Goal: Book appointment/travel/reservation

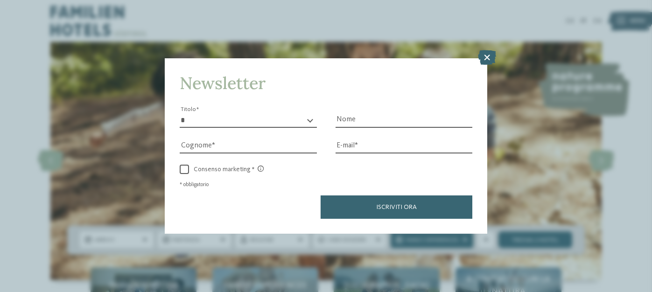
click at [489, 58] on icon at bounding box center [487, 57] width 18 height 15
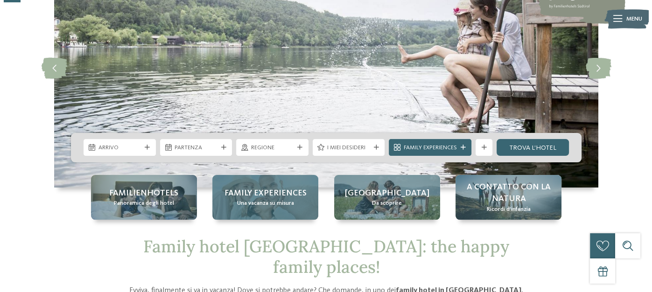
scroll to position [93, 0]
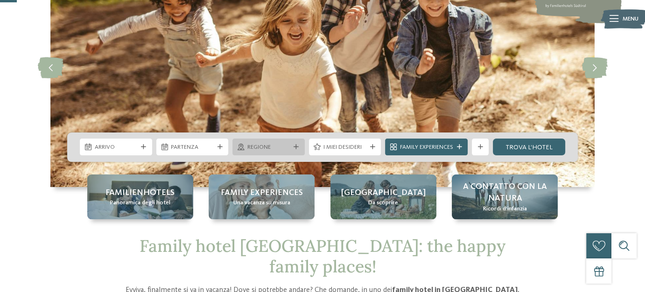
click at [290, 139] on div "Regione" at bounding box center [268, 147] width 72 height 17
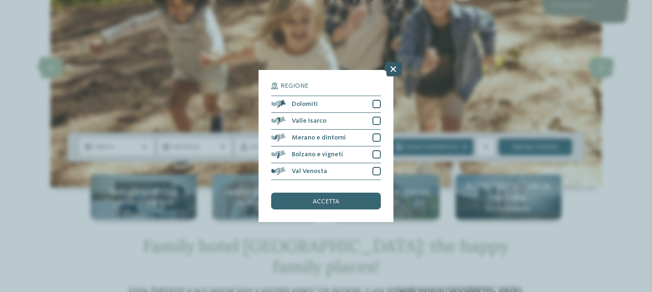
click at [391, 73] on icon at bounding box center [393, 69] width 18 height 15
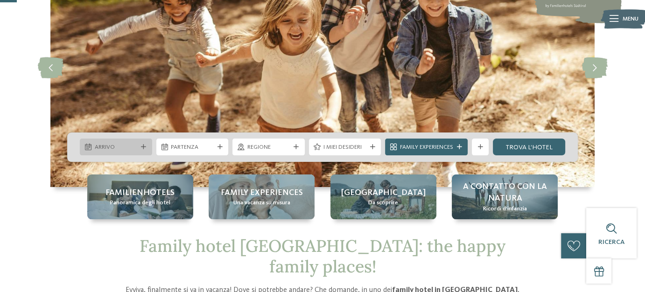
click at [117, 146] on span "Arrivo" at bounding box center [116, 147] width 43 height 8
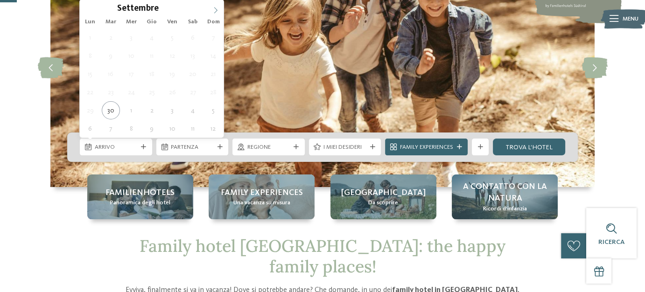
click at [216, 10] on icon at bounding box center [215, 10] width 3 height 6
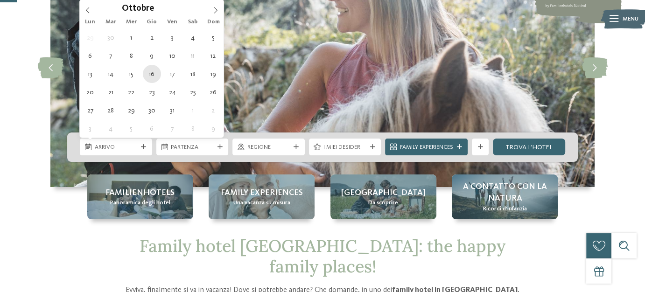
type div "[DATE]"
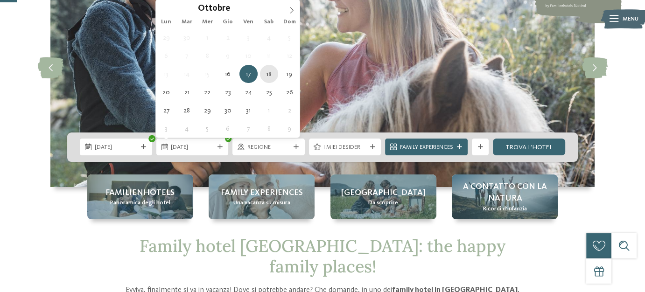
type div "[DATE]"
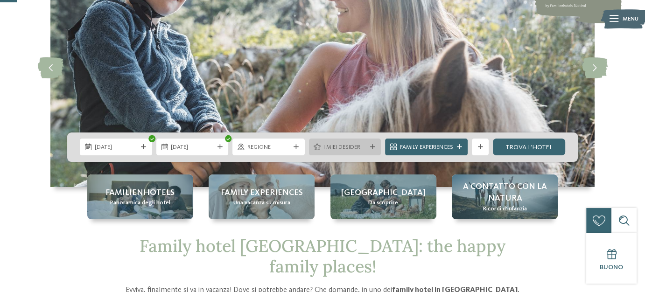
click at [367, 143] on div "I miei desideri" at bounding box center [345, 147] width 47 height 9
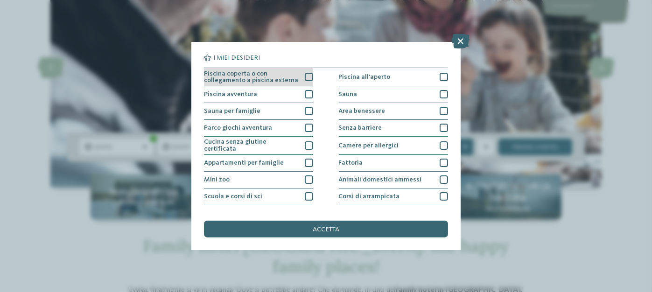
click at [306, 74] on div at bounding box center [309, 77] width 8 height 8
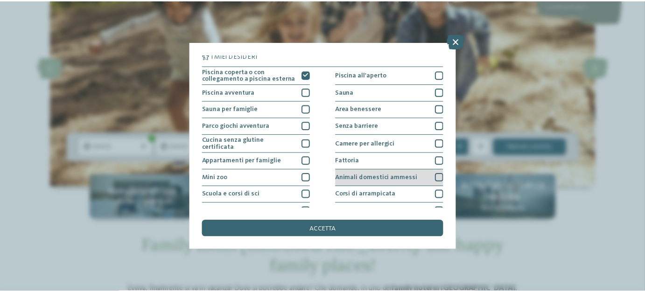
scroll to position [0, 0]
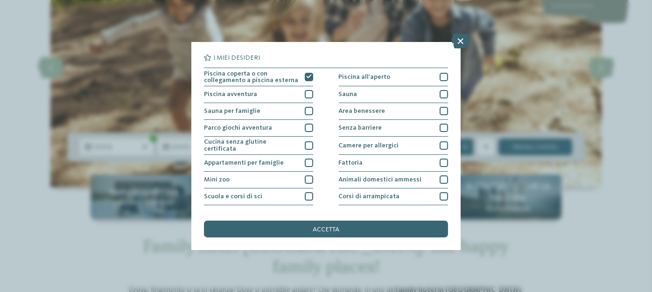
click at [344, 225] on div "accetta" at bounding box center [326, 229] width 244 height 17
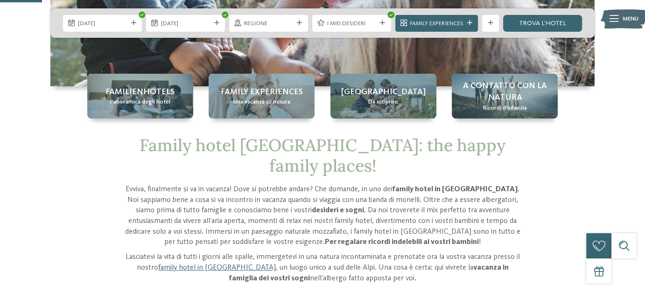
scroll to position [140, 0]
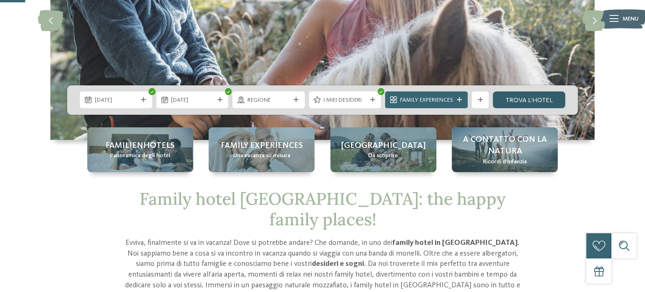
click at [527, 98] on link "trova l’hotel" at bounding box center [529, 99] width 72 height 17
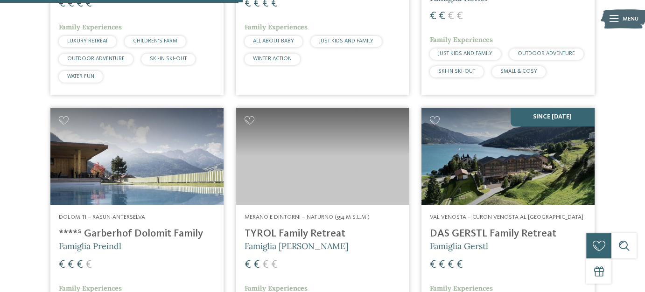
scroll to position [830, 0]
